Goal: Task Accomplishment & Management: Manage account settings

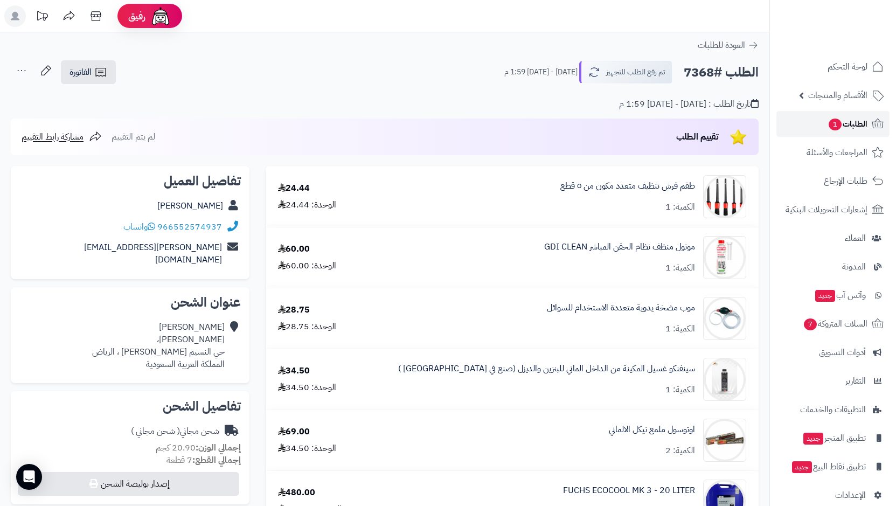
click at [827, 124] on span "الطلبات 1" at bounding box center [847, 123] width 40 height 15
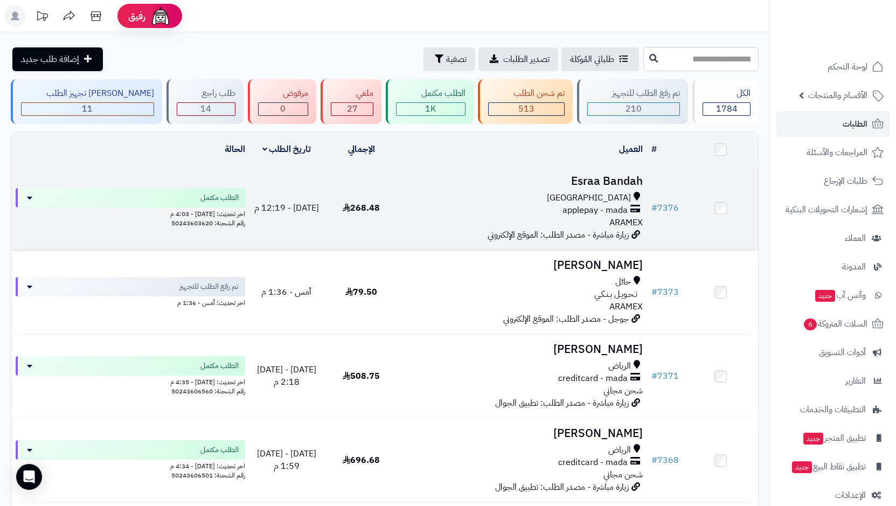
click at [610, 213] on span "applepay - mada" at bounding box center [594, 210] width 65 height 12
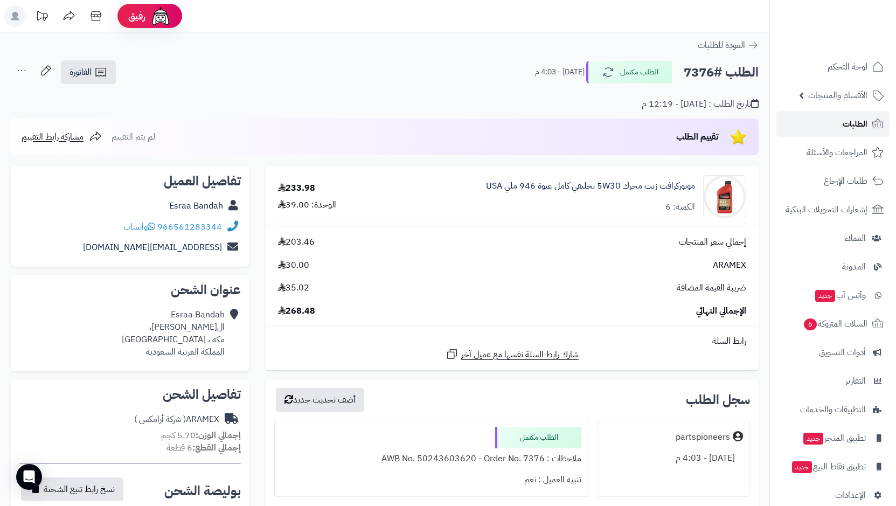
click at [821, 128] on link "الطلبات" at bounding box center [832, 124] width 113 height 26
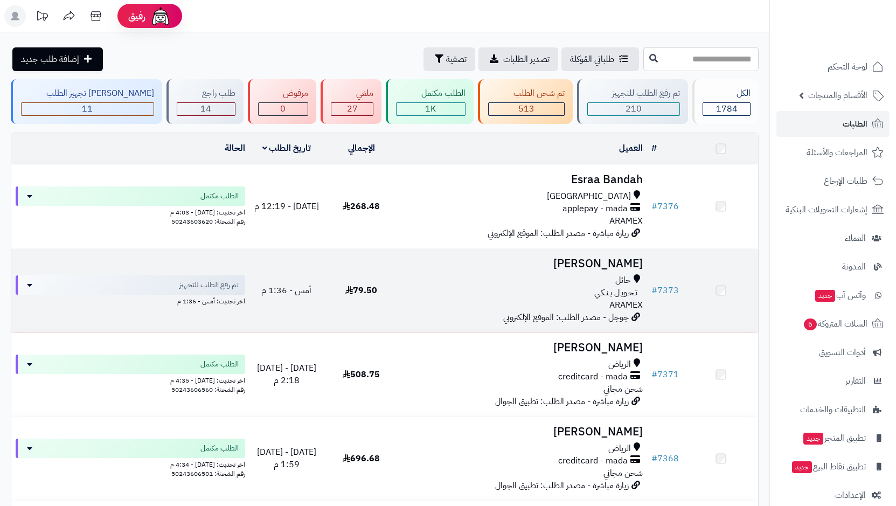
click at [622, 289] on span "تـحـويـل بـنـكـي" at bounding box center [615, 293] width 43 height 12
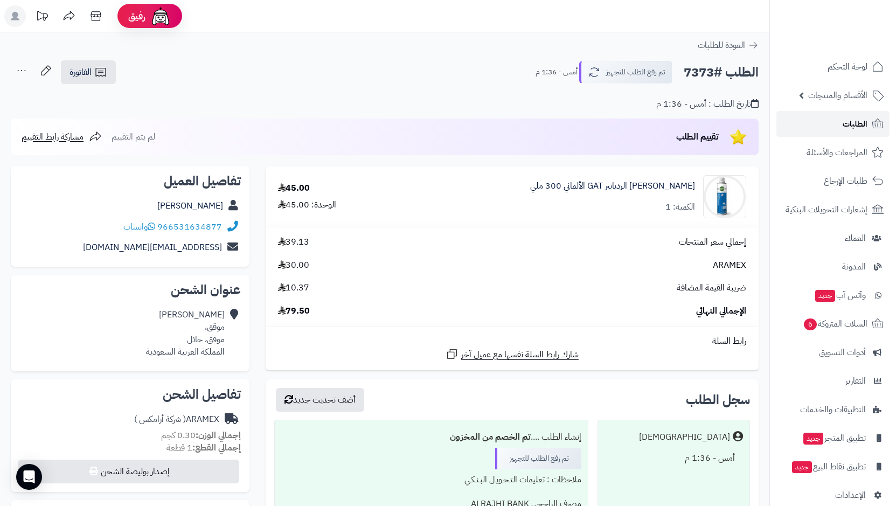
click at [827, 129] on link "الطلبات" at bounding box center [832, 124] width 113 height 26
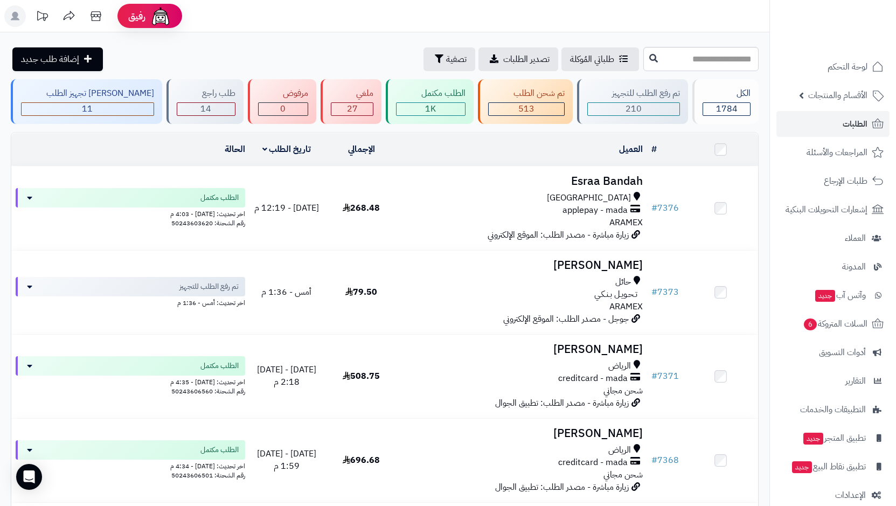
click at [313, 55] on div "طلباتي المُوكلة تصدير الطلبات تصفية إضافة طلب جديد" at bounding box center [326, 59] width 630 height 24
